Goal: Information Seeking & Learning: Learn about a topic

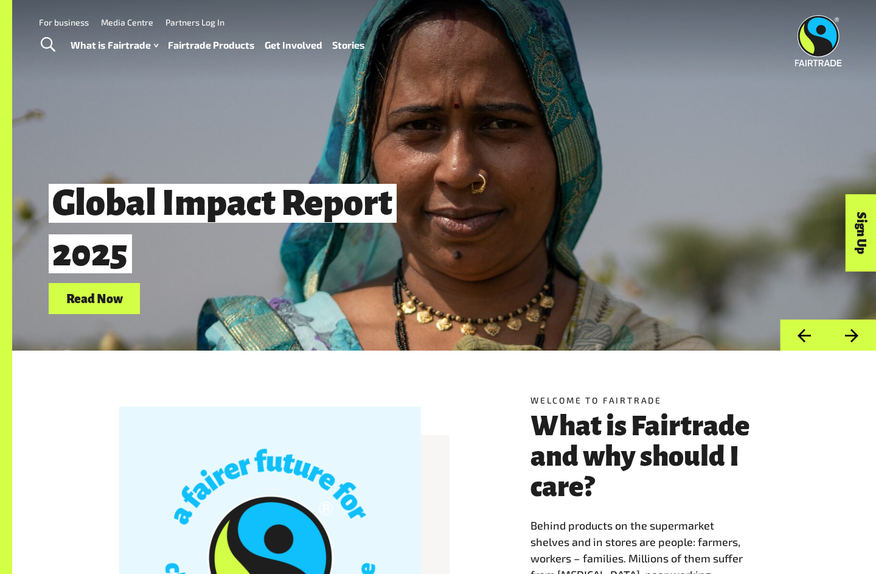
click at [224, 51] on link "Fairtrade Products" at bounding box center [211, 46] width 87 height 18
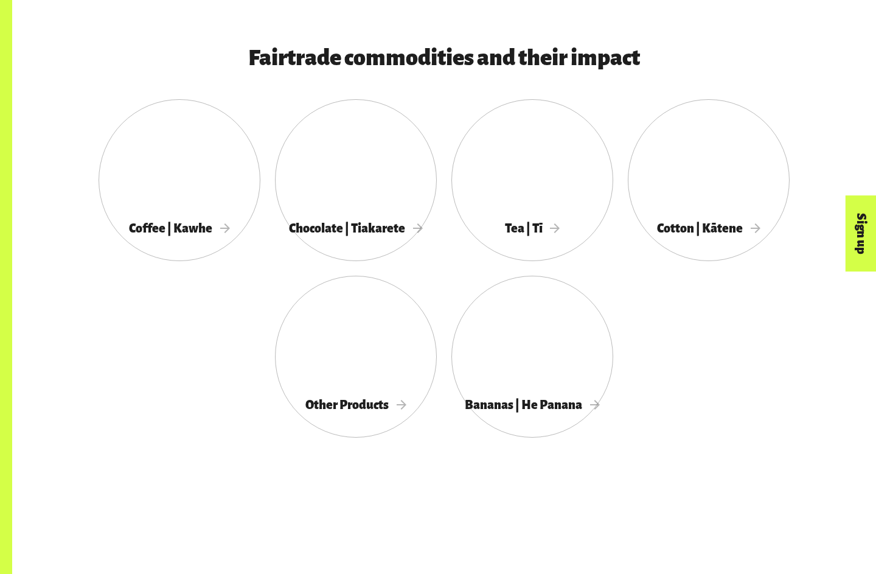
scroll to position [636, 0]
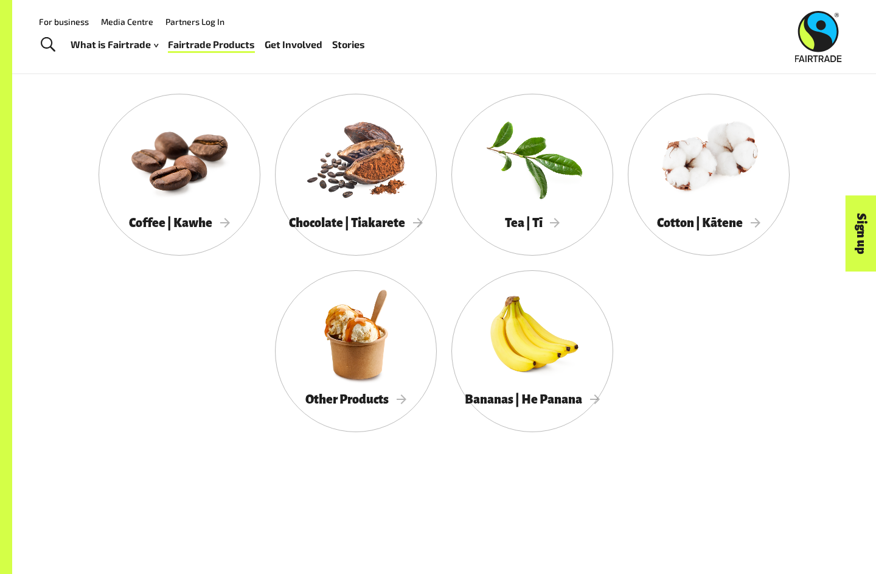
click at [205, 179] on div at bounding box center [180, 157] width 162 height 105
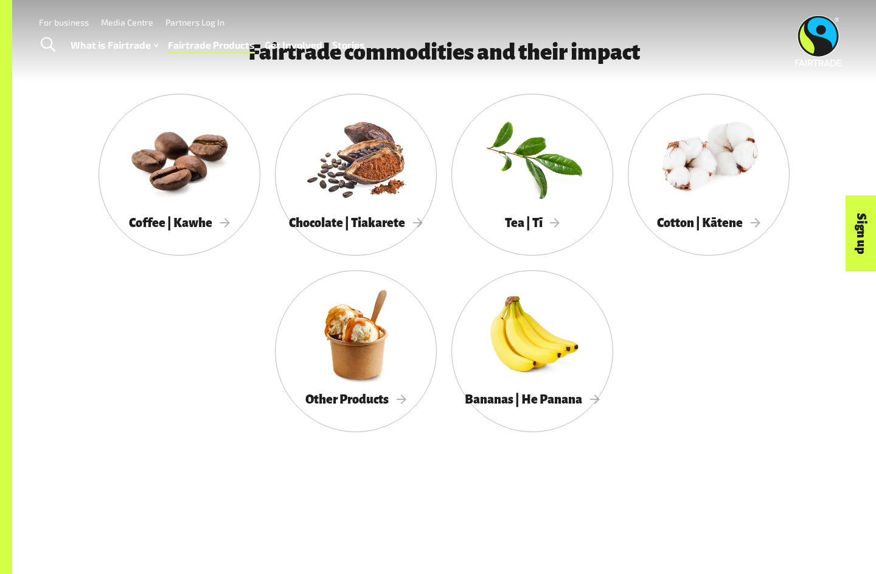
scroll to position [688, 0]
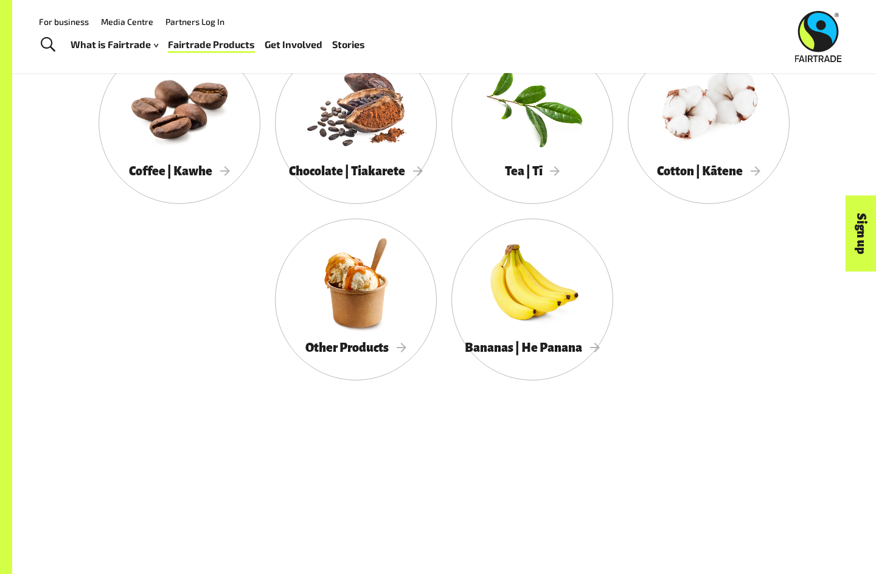
click at [535, 139] on div at bounding box center [533, 106] width 162 height 105
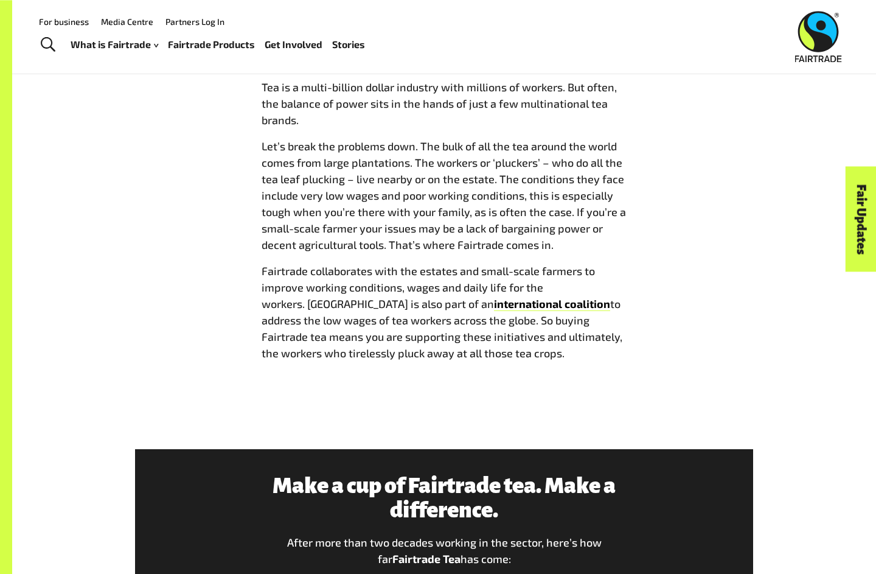
scroll to position [814, 0]
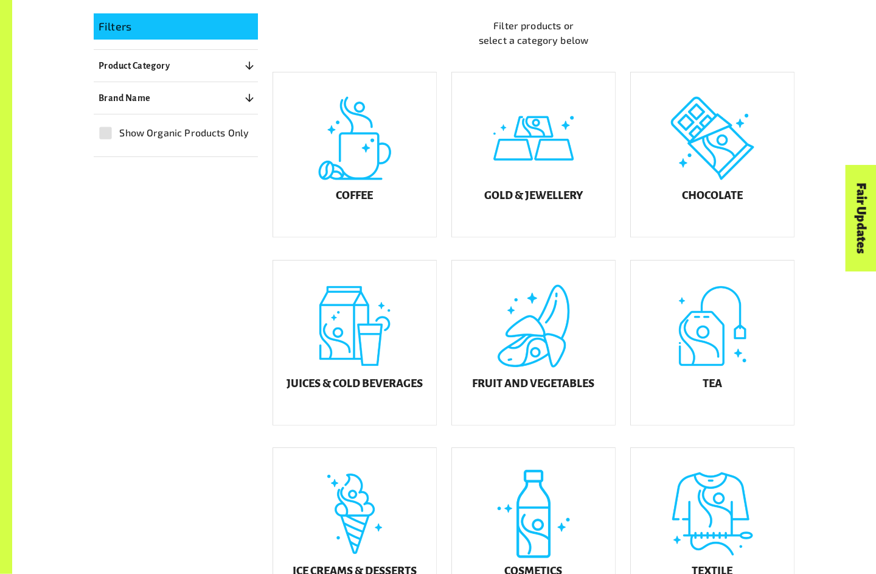
scroll to position [319, 0]
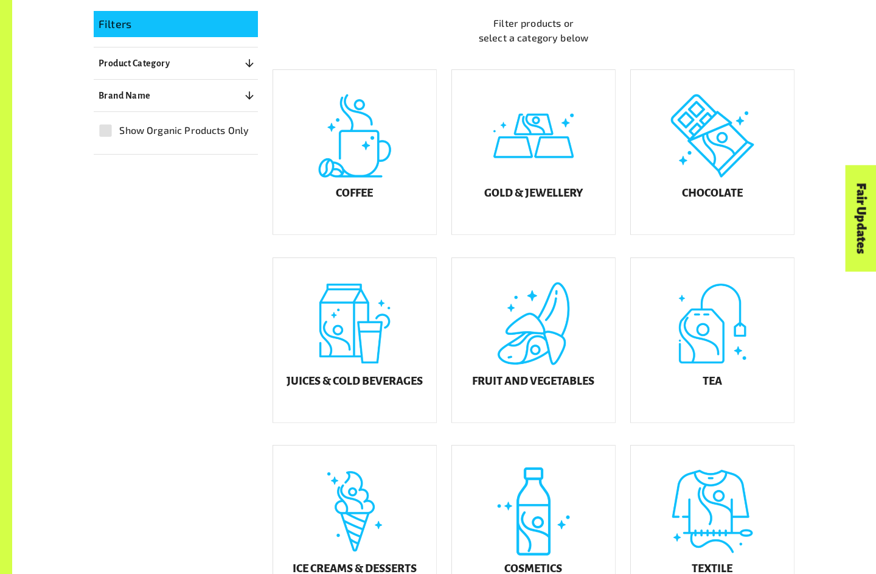
click at [541, 160] on div "Gold & Jewellery" at bounding box center [533, 152] width 163 height 164
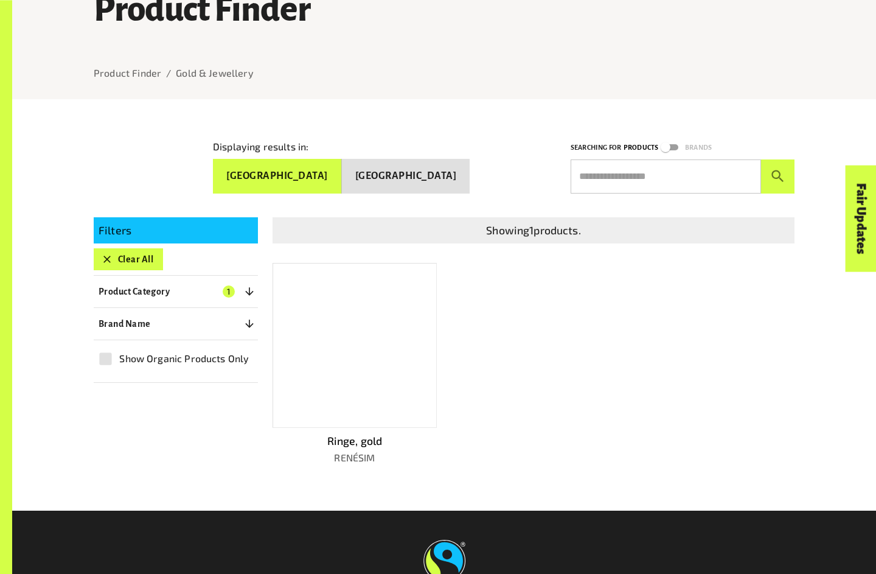
scroll to position [127, 0]
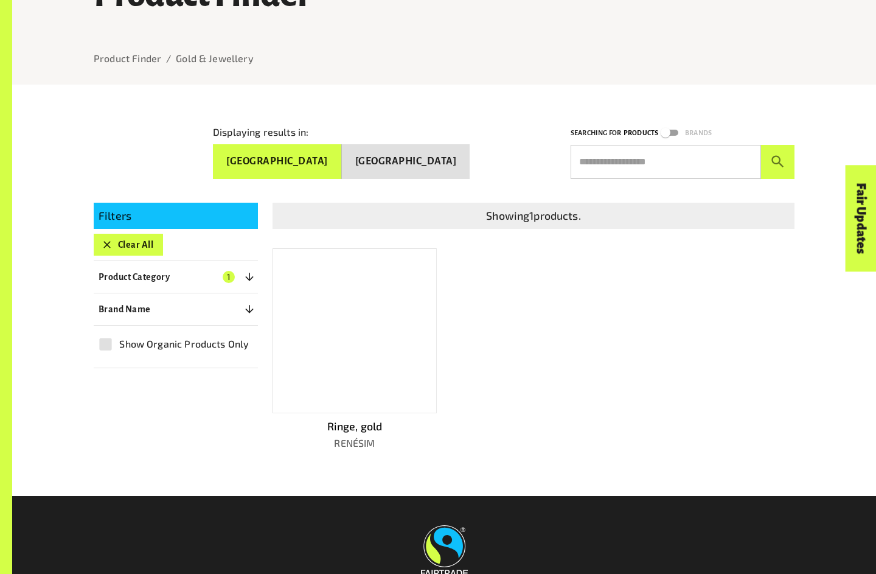
click at [385, 320] on div at bounding box center [355, 331] width 164 height 166
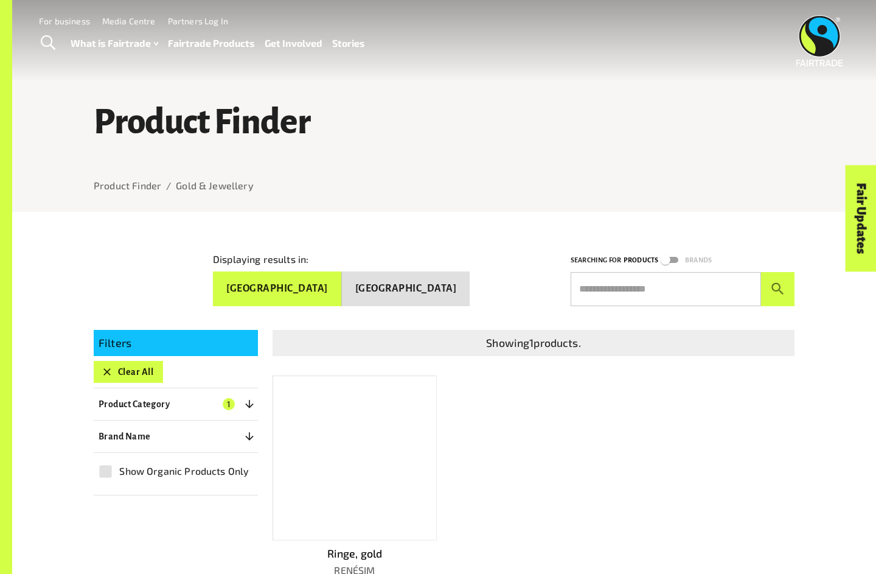
scroll to position [180, 0]
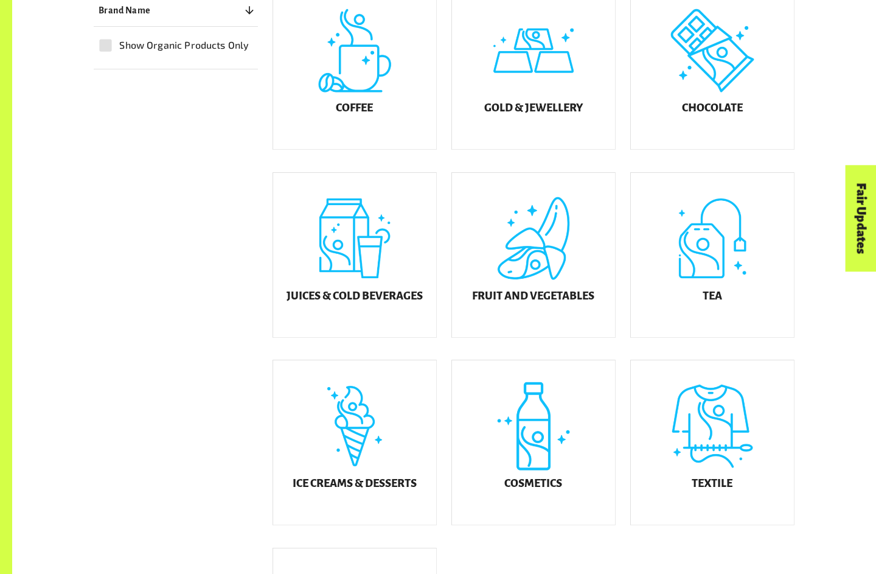
scroll to position [404, 0]
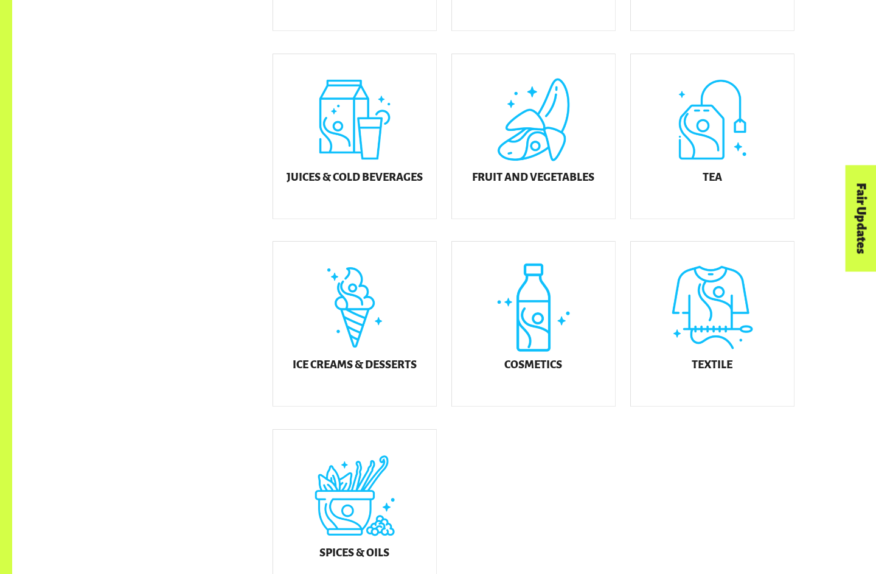
click at [715, 167] on div "Tea" at bounding box center [712, 136] width 163 height 164
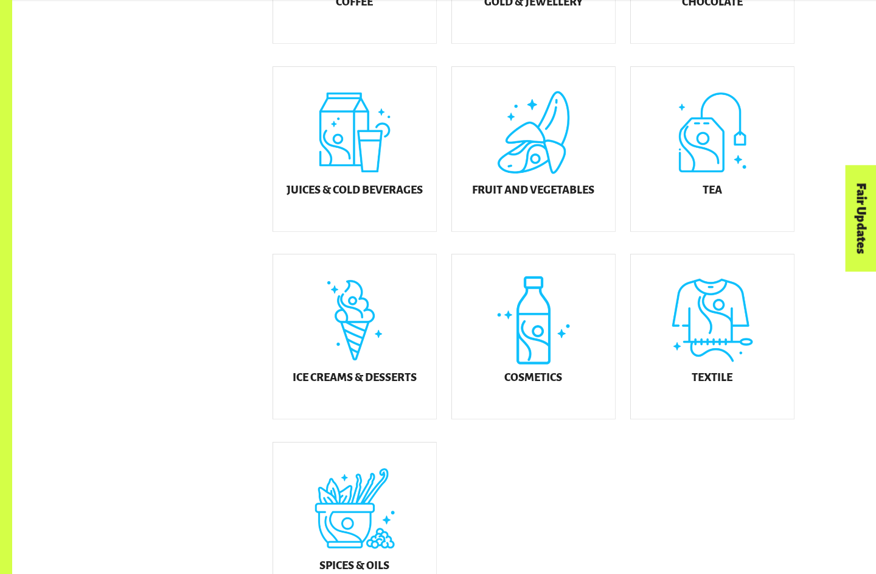
scroll to position [502, 0]
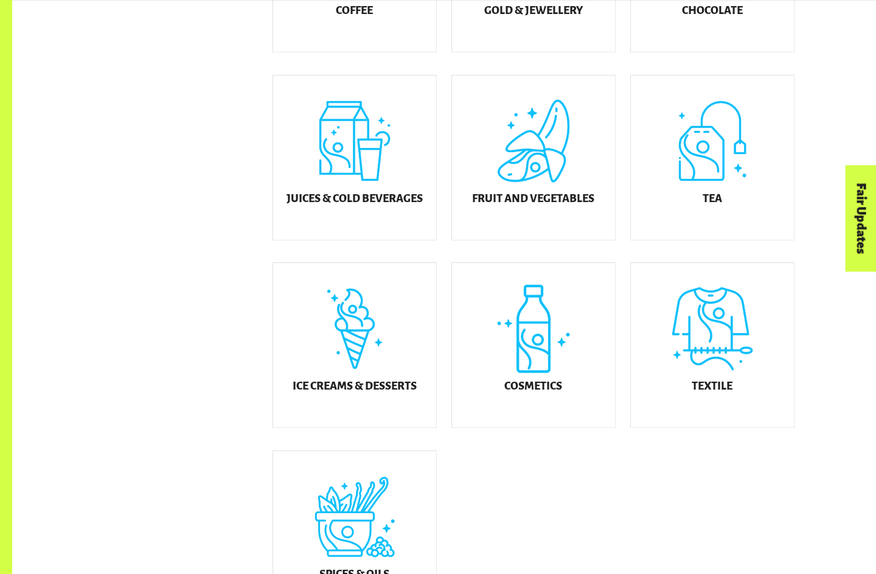
click at [369, 163] on div "Juices & Cold Beverages" at bounding box center [354, 157] width 163 height 164
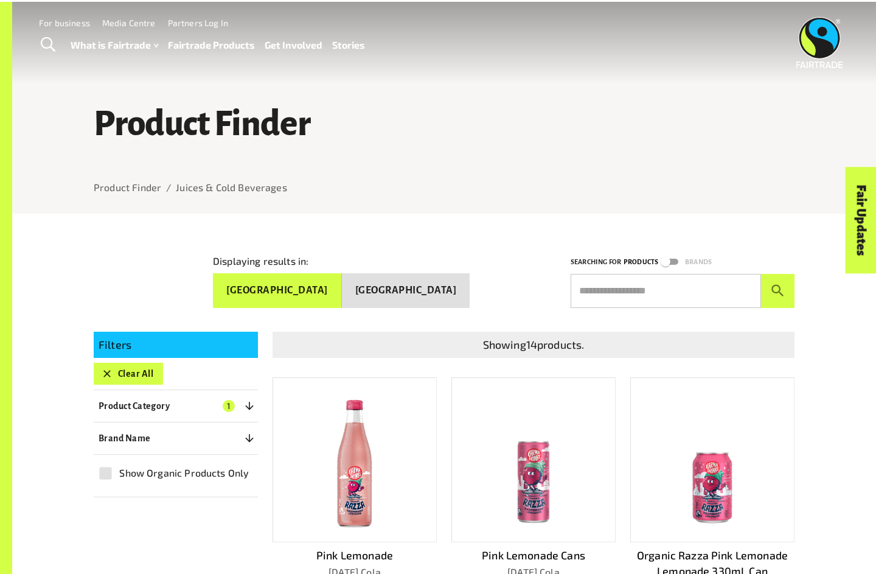
scroll to position [553, 0]
